Goal: Task Accomplishment & Management: Manage account settings

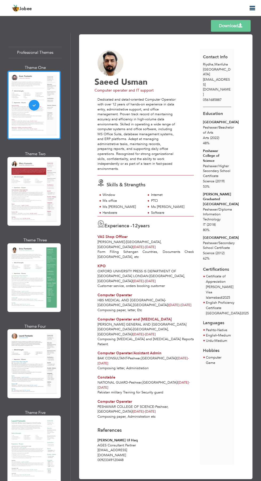
click at [249, 9] on icon "button" at bounding box center [252, 8] width 6 height 6
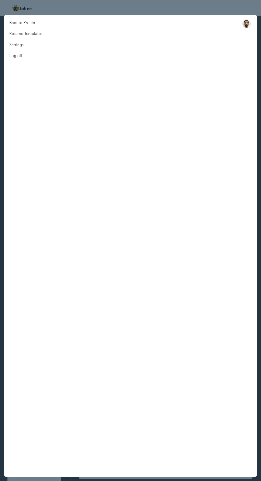
click at [21, 22] on link "Back to Profile" at bounding box center [26, 22] width 44 height 11
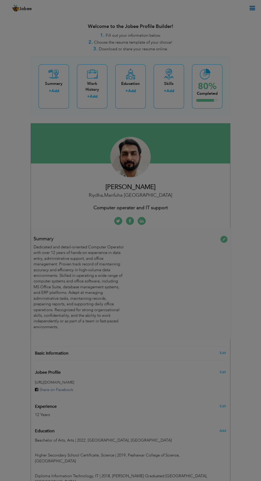
click at [0, 0] on div "× Summary Dedicated and detail-oriented Computer Operator with over 12 years of…" at bounding box center [0, 0] width 0 height 0
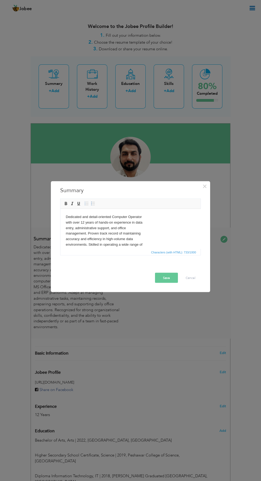
click at [66, 224] on body "Dedicated and detail-oriented Computer Operator with over 12 years of hands-on …" at bounding box center [130, 255] width 129 height 83
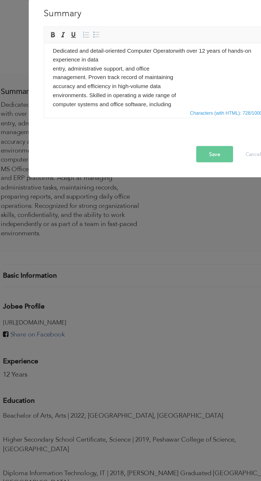
scroll to position [3, 0]
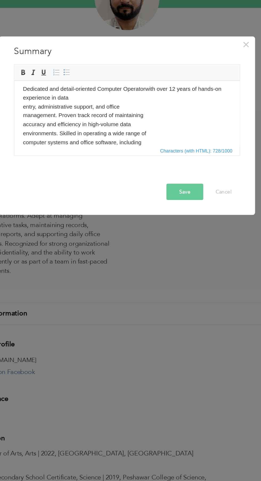
click at [91, 203] on span at bounding box center [93, 203] width 4 height 4
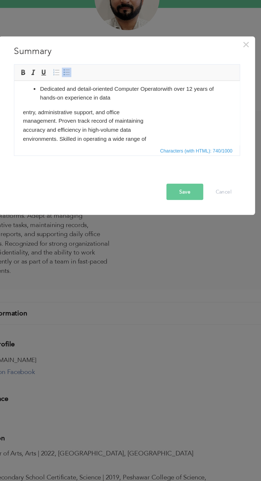
click at [93, 203] on span at bounding box center [93, 203] width 4 height 4
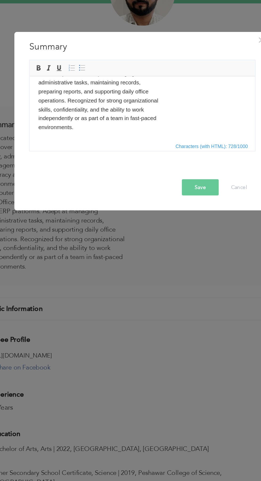
scroll to position [91, 0]
click at [188, 279] on button "Cancel" at bounding box center [190, 277] width 20 height 10
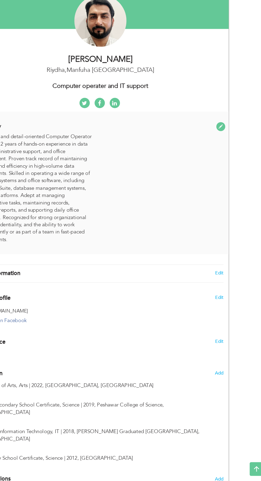
scroll to position [34, 0]
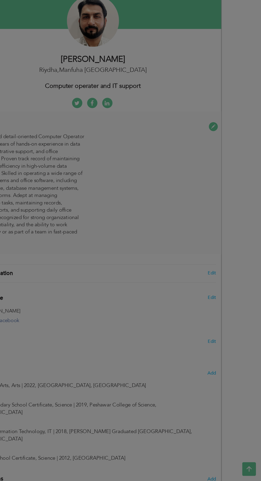
click at [0, 0] on div "× Summary Dedicated and detail-oriented Computer Operator with over 12 years of…" at bounding box center [0, 0] width 0 height 0
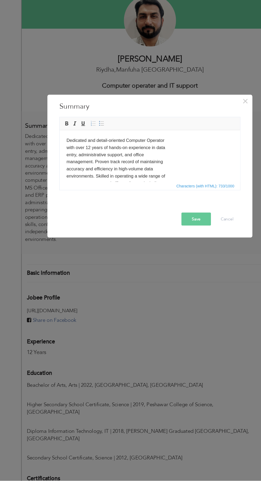
click at [169, 249] on span "Characters (with HTML): 733/1000" at bounding box center [130, 251] width 140 height 6
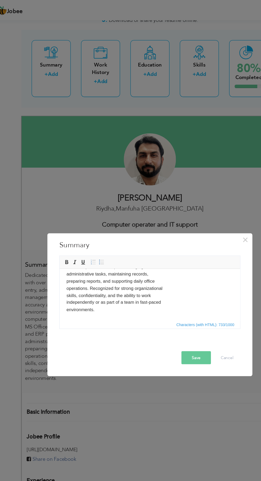
scroll to position [0, 0]
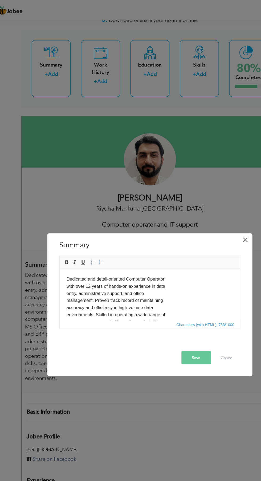
click at [204, 186] on span "×" at bounding box center [204, 186] width 5 height 10
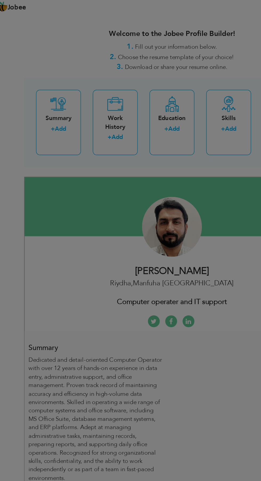
click at [52, 89] on div at bounding box center [130, 240] width 261 height 481
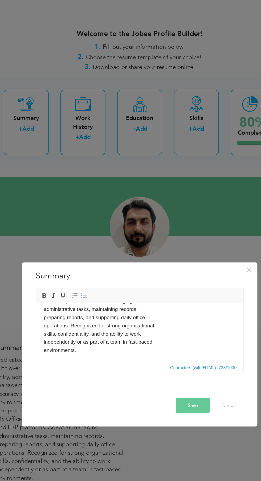
scroll to position [91, 0]
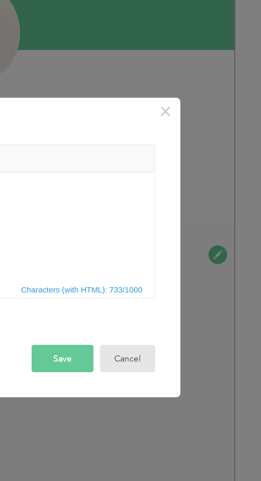
click at [197, 282] on button "Cancel" at bounding box center [190, 277] width 20 height 10
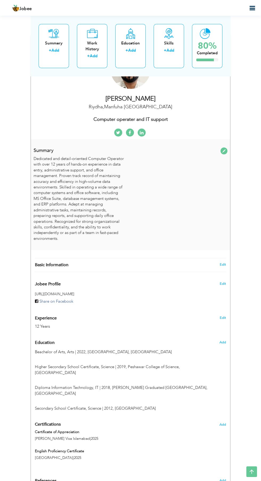
scroll to position [87, 0]
